Goal: Task Accomplishment & Management: Use online tool/utility

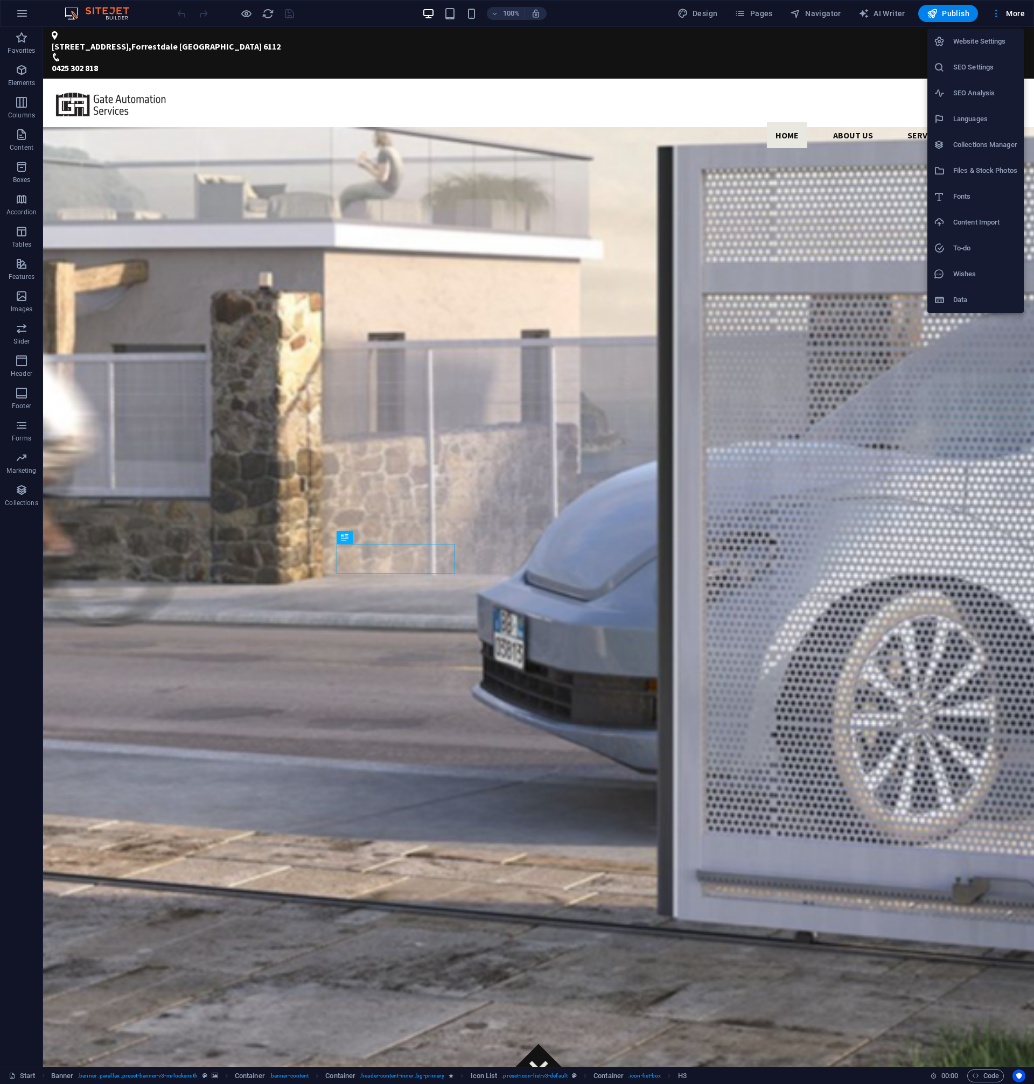
click at [971, 37] on h6 "Website Settings" at bounding box center [986, 41] width 64 height 13
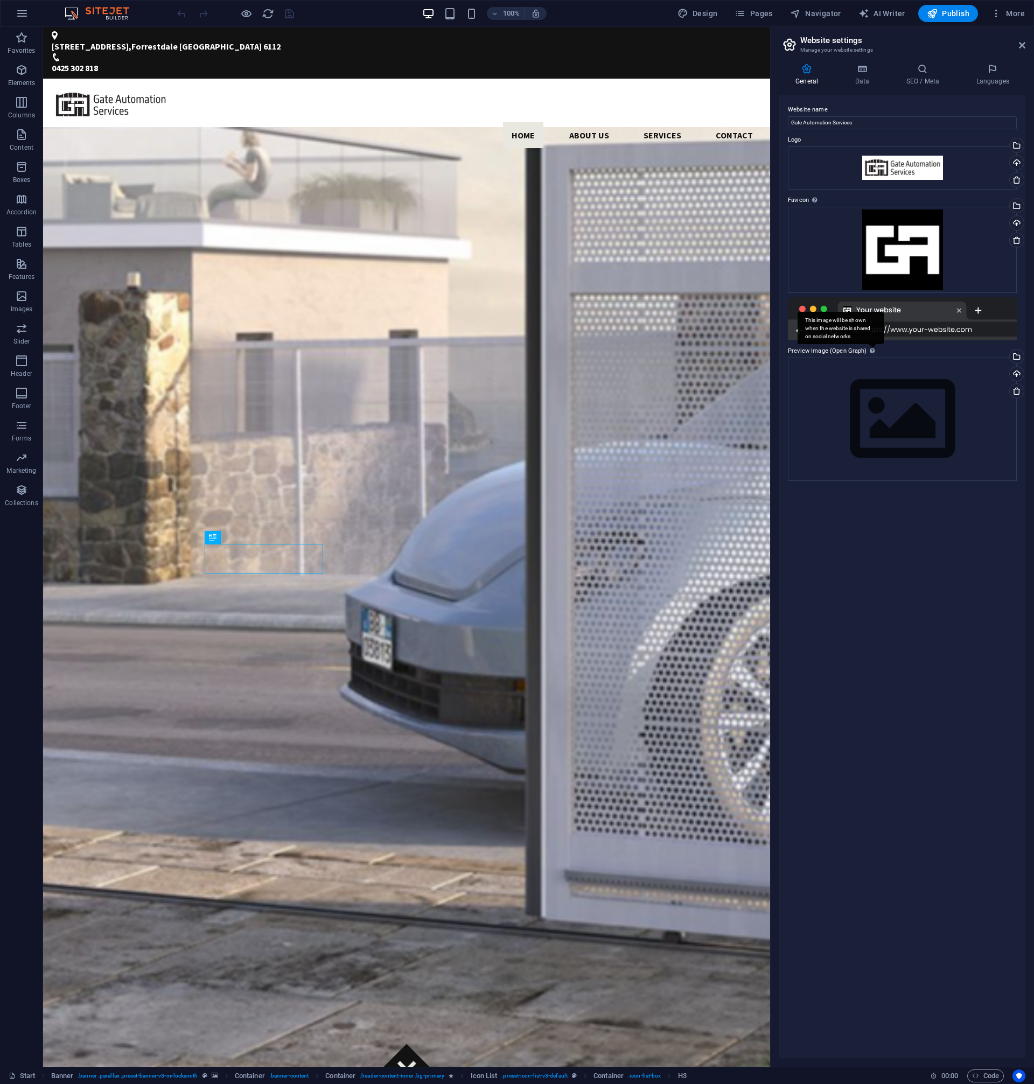
click at [872, 353] on icon at bounding box center [872, 351] width 5 height 6
click at [920, 421] on div "Drag files here, click to choose files or select files from Files or our free s…" at bounding box center [902, 419] width 229 height 123
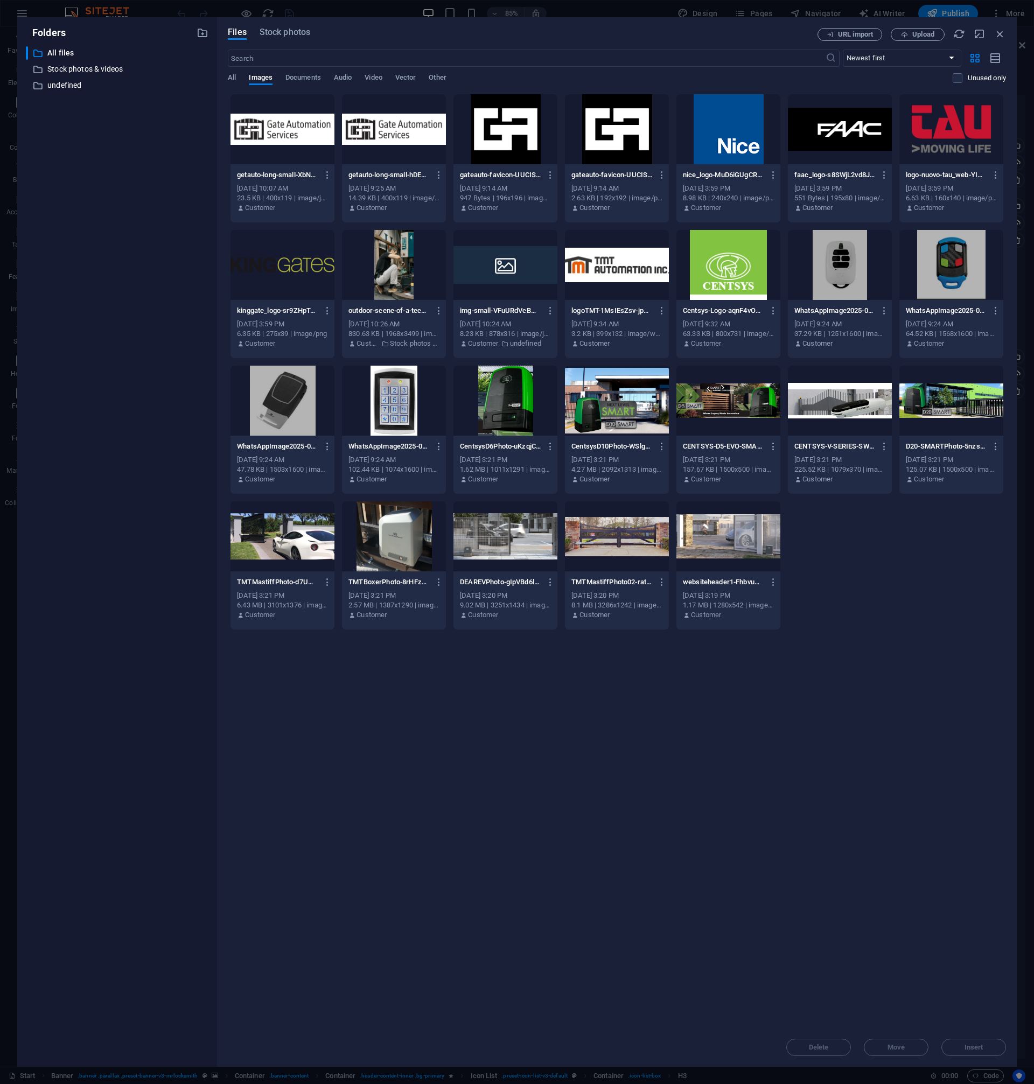
click at [300, 135] on div at bounding box center [283, 129] width 104 height 70
click at [978, 1055] on button "Insert" at bounding box center [974, 1047] width 65 height 17
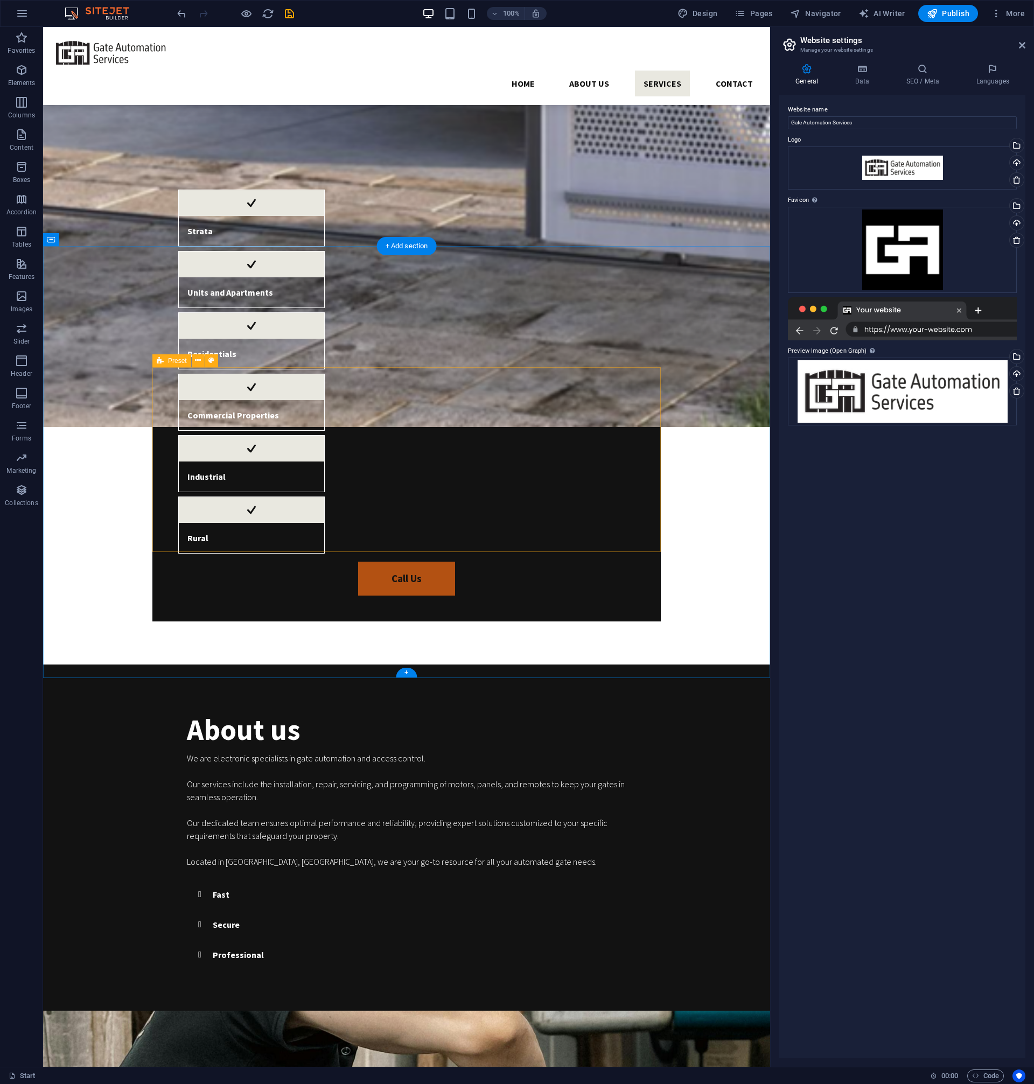
scroll to position [1273, 0]
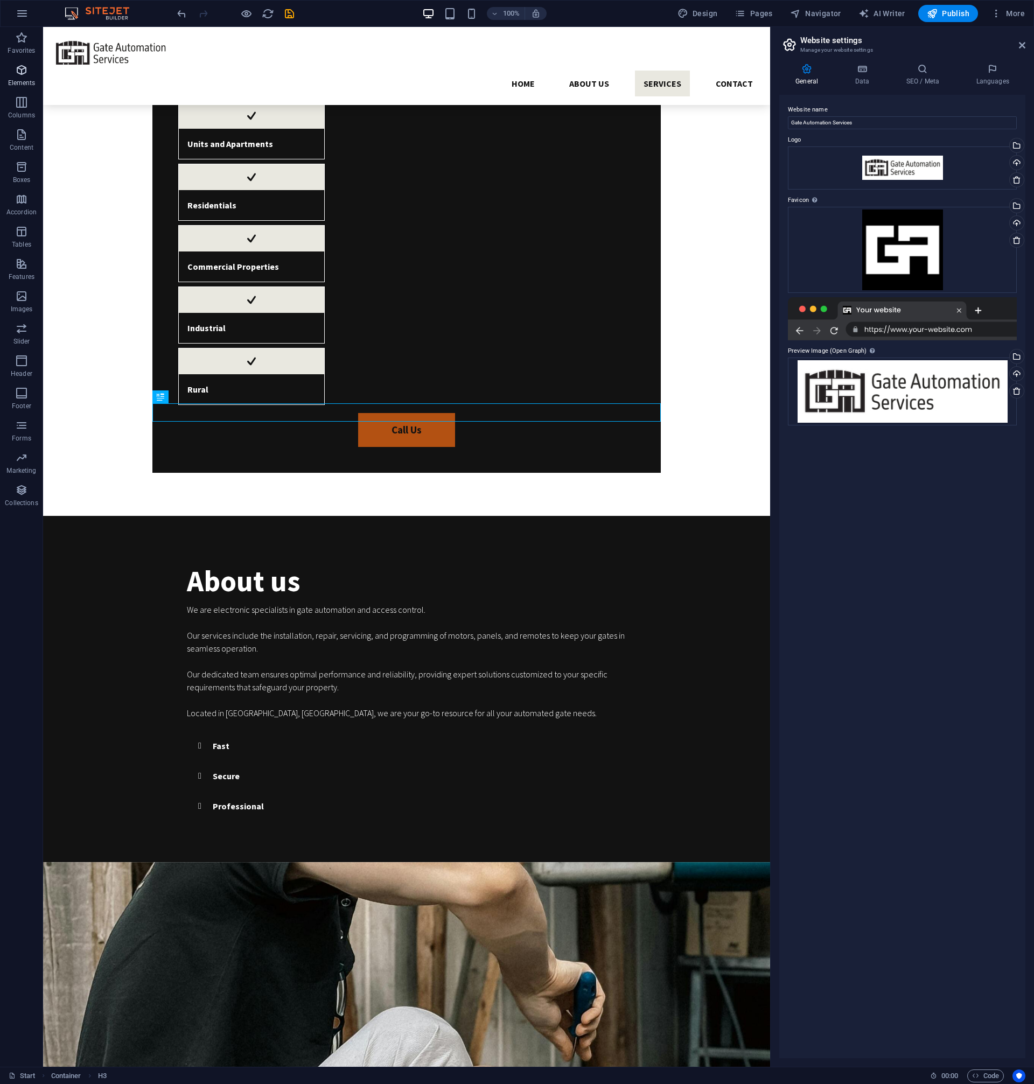
click at [20, 71] on icon "button" at bounding box center [21, 70] width 13 height 13
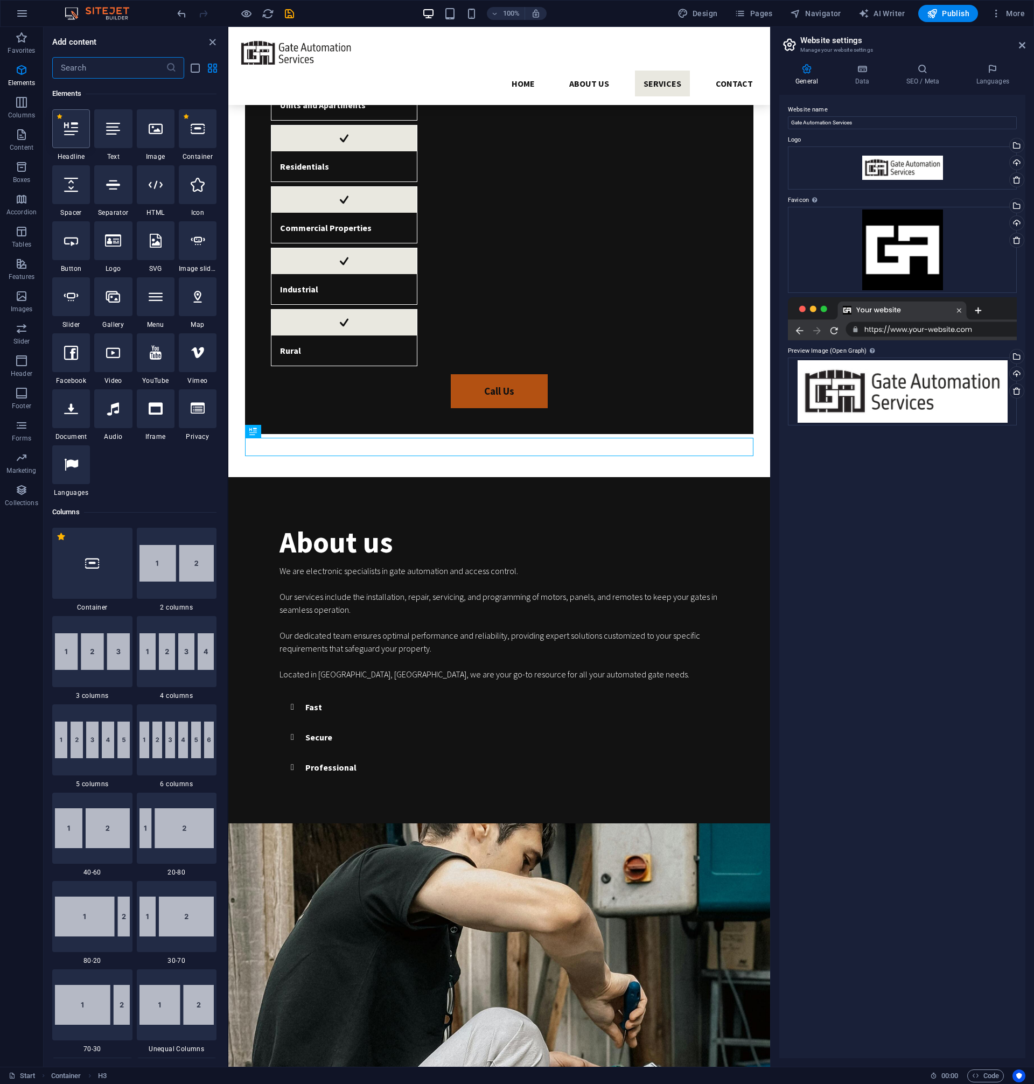
scroll to position [115, 0]
select select "px"
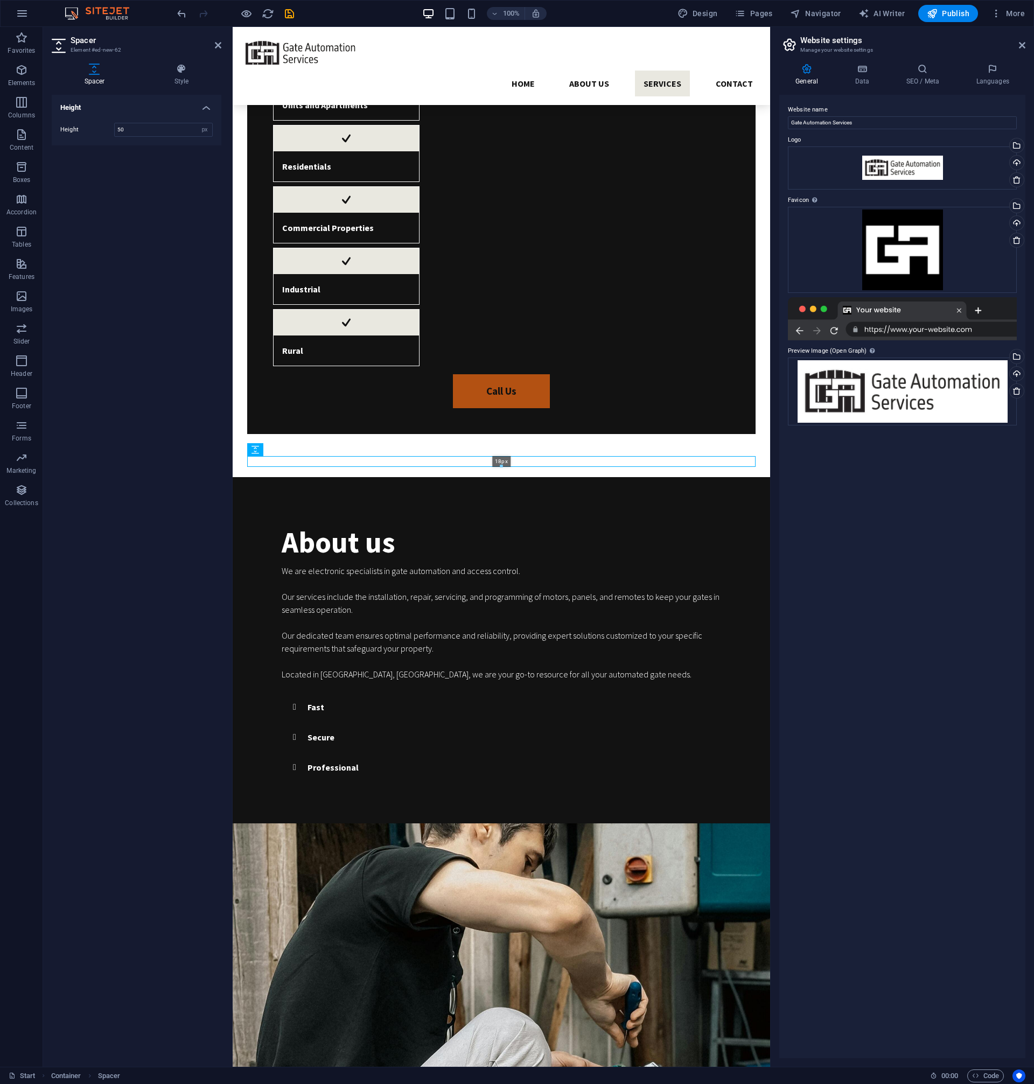
drag, startPoint x: 503, startPoint y: 483, endPoint x: 499, endPoint y: 451, distance: 31.4
type input "18"
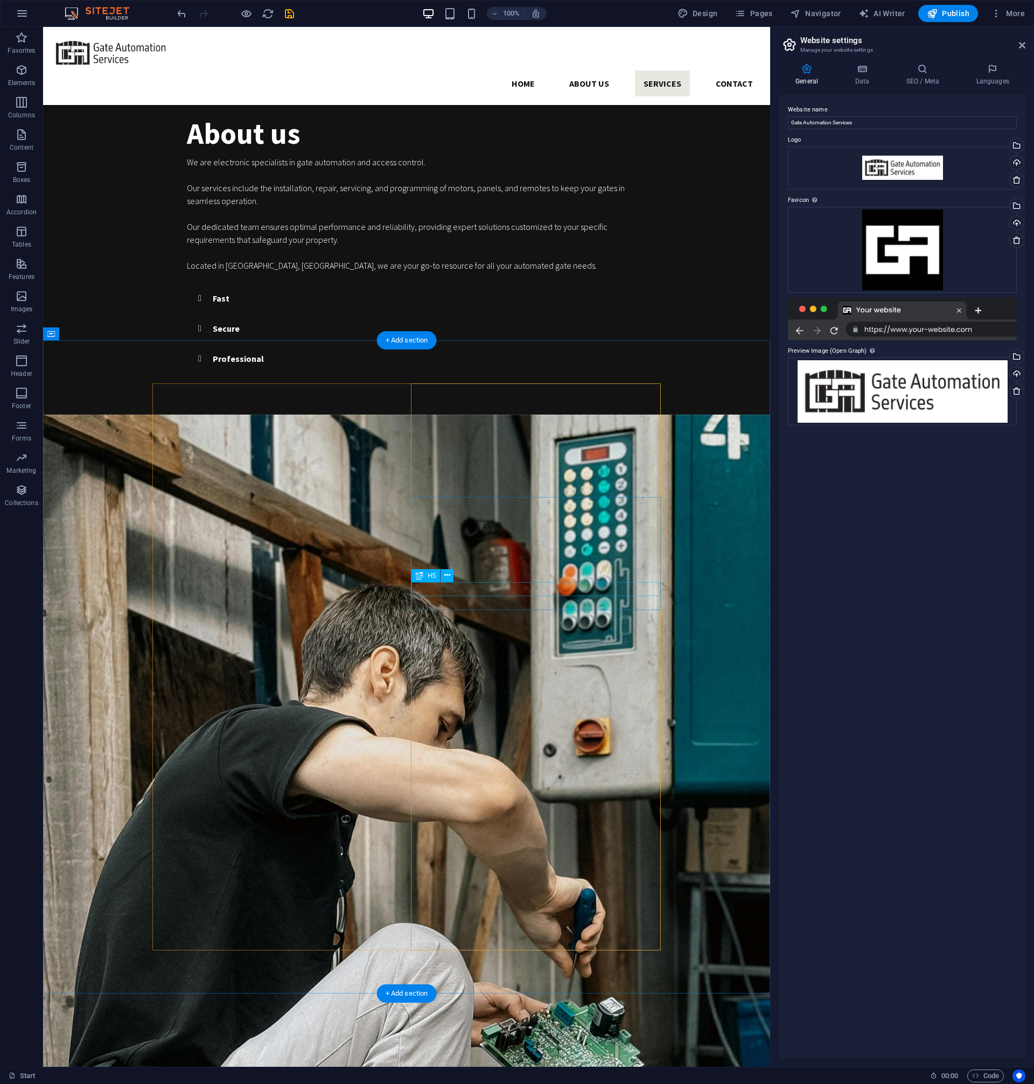
scroll to position [1638, 0]
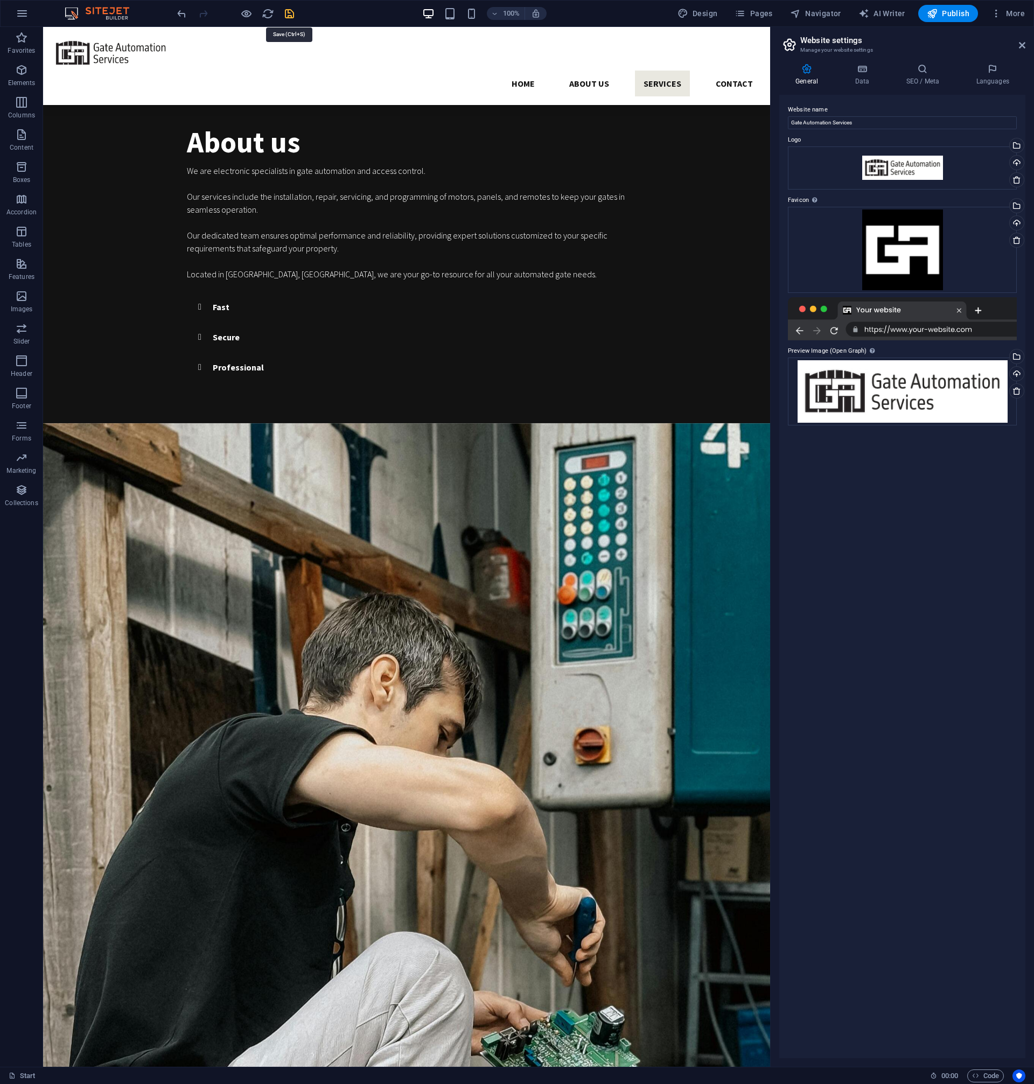
click at [286, 893] on icon "save" at bounding box center [363, 899] width 509 height 13
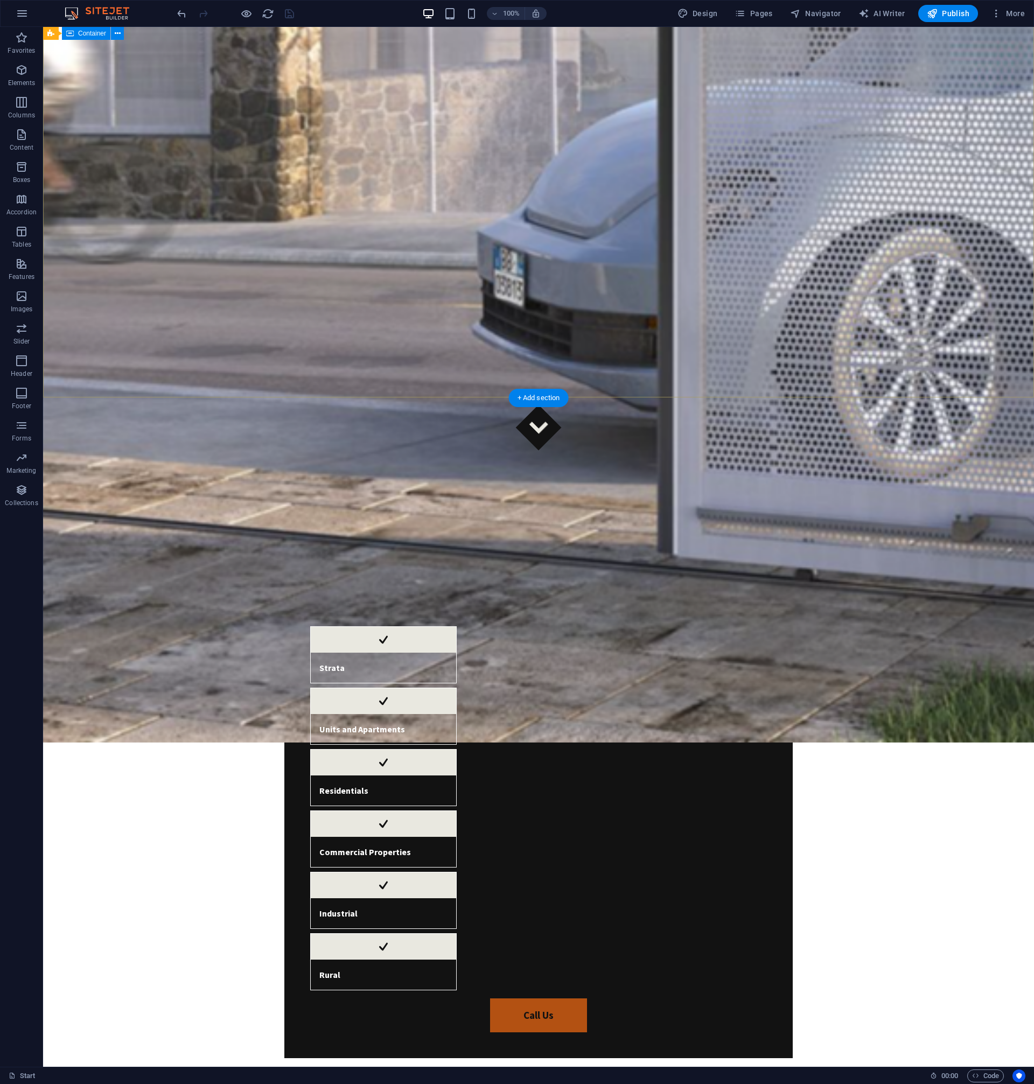
scroll to position [608, 0]
